Goal: Task Accomplishment & Management: Use online tool/utility

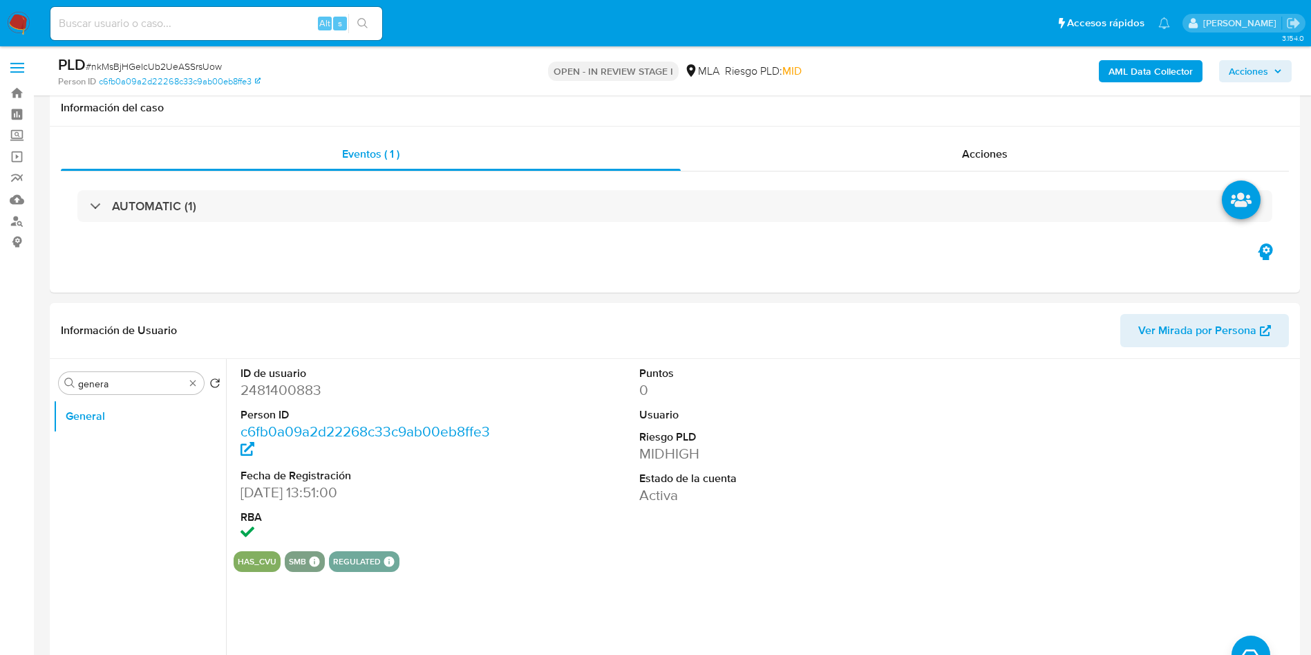
select select "10"
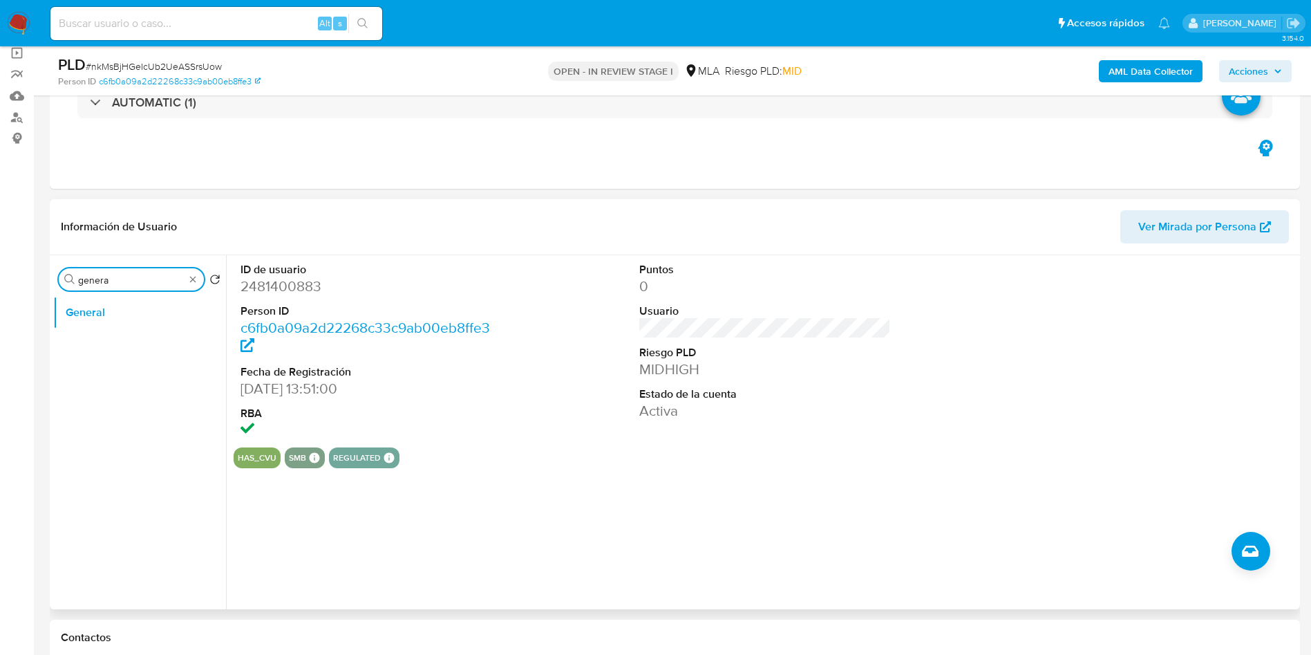
click at [127, 278] on input "genera" at bounding box center [131, 280] width 106 height 12
type input "KYC"
drag, startPoint x: 94, startPoint y: 343, endPoint x: 59, endPoint y: 394, distance: 61.7
click at [94, 344] on button "KYC" at bounding box center [139, 345] width 173 height 33
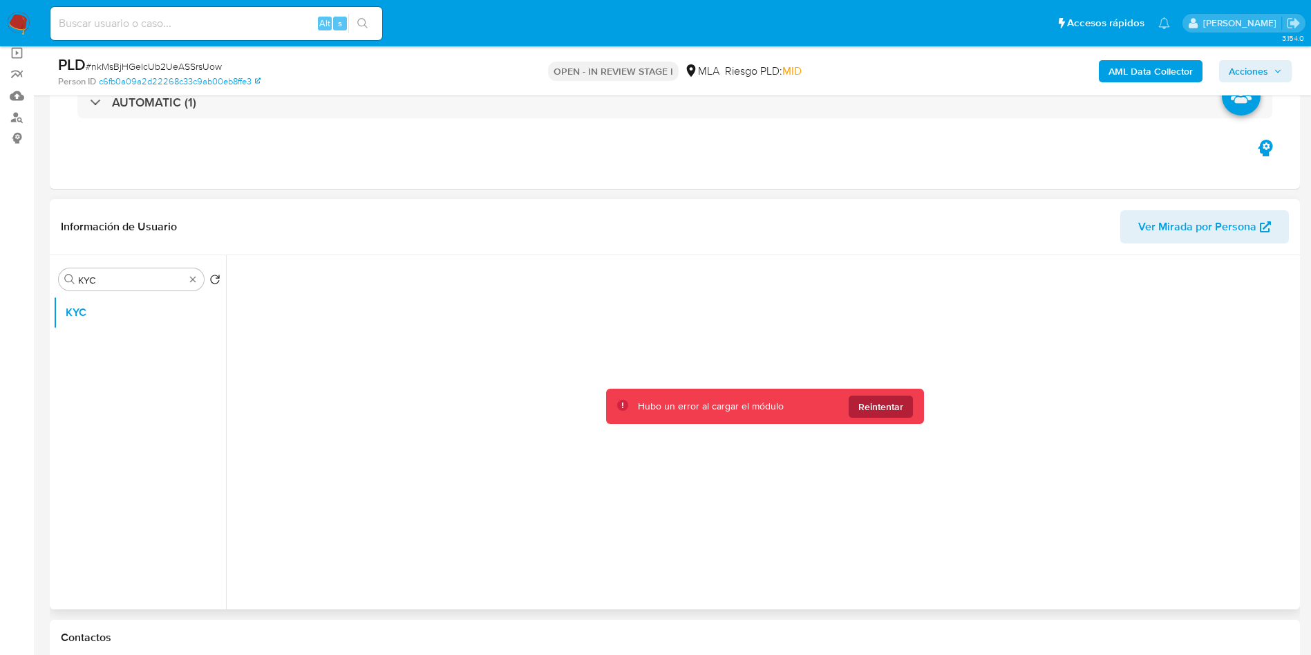
click at [859, 406] on span "Reintentar" at bounding box center [881, 406] width 45 height 22
click at [881, 410] on span "Reintentar" at bounding box center [881, 406] width 45 height 22
click at [886, 403] on span "Reintentar" at bounding box center [881, 406] width 45 height 22
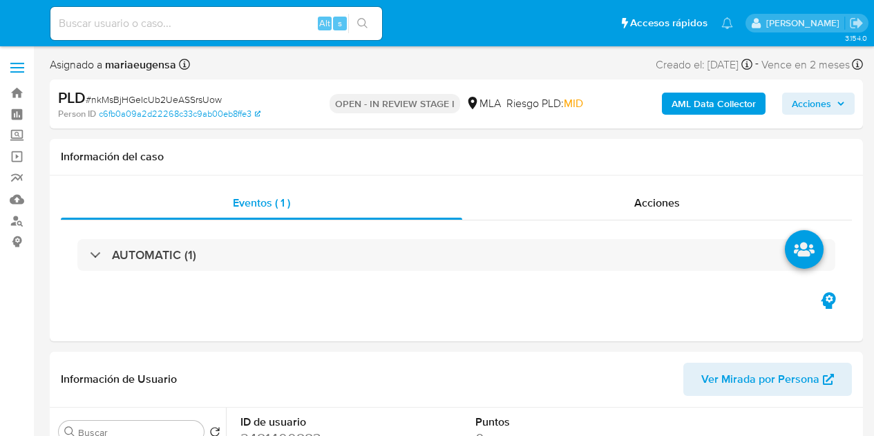
select select "10"
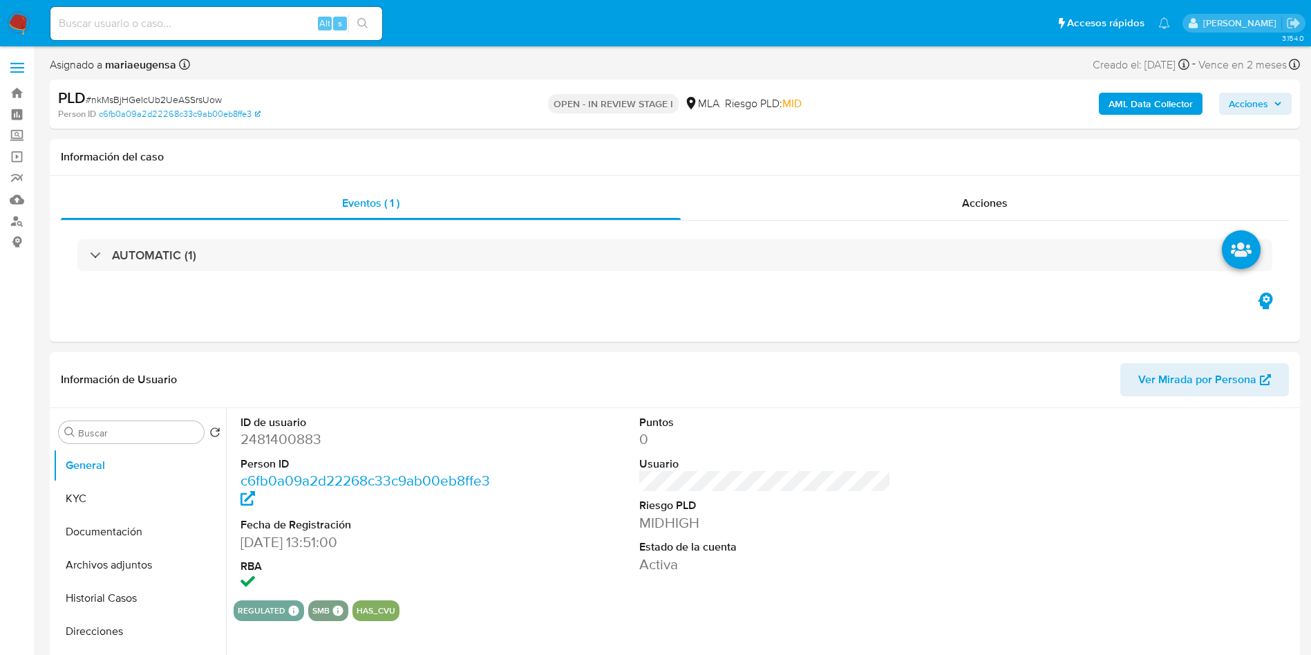
click at [191, 106] on span "# nkMsBjHGeIcUb2UeASSrsUow" at bounding box center [154, 100] width 136 height 14
copy span "nkMsBjHGeIcUb2UeASSrsUow"
